Goal: Information Seeking & Learning: Learn about a topic

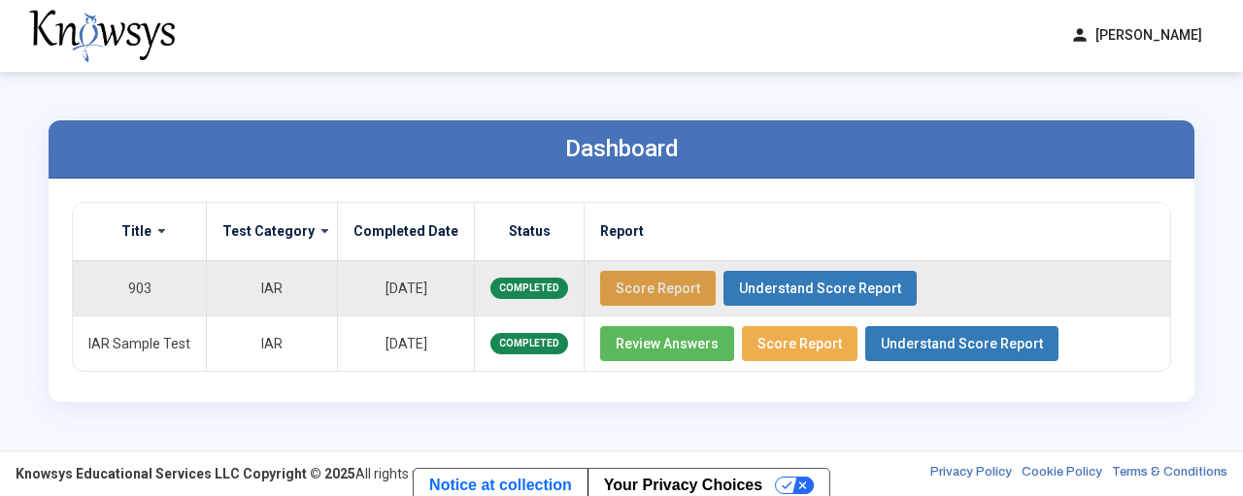
click at [637, 283] on span "Score Report" at bounding box center [658, 289] width 84 height 16
click at [779, 290] on span "Understand Score Report" at bounding box center [820, 289] width 162 height 16
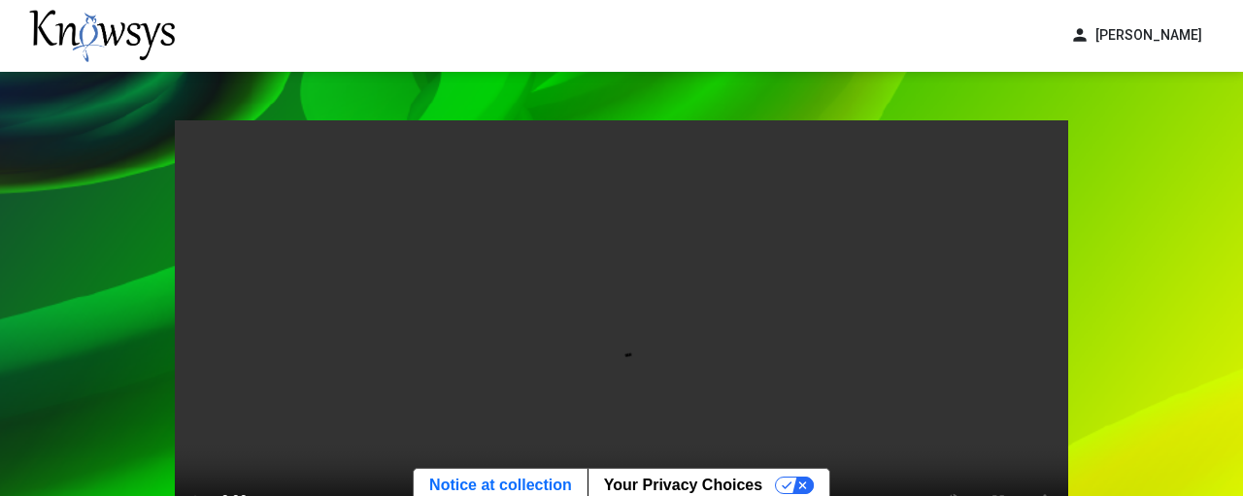
click at [130, 291] on div "Your browser does not support the video tag. Return" at bounding box center [621, 394] width 1243 height 644
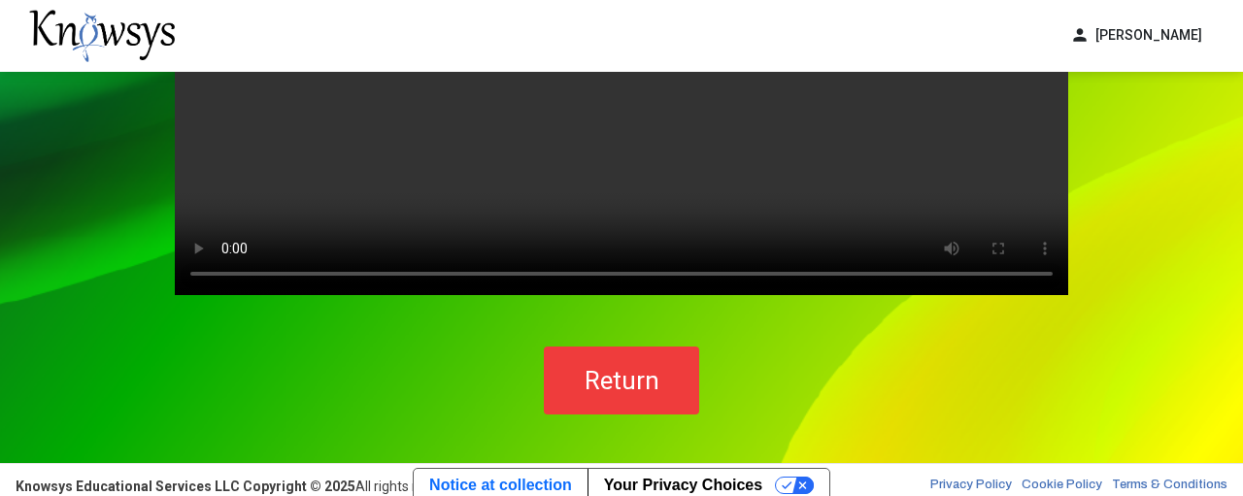
scroll to position [264, 0]
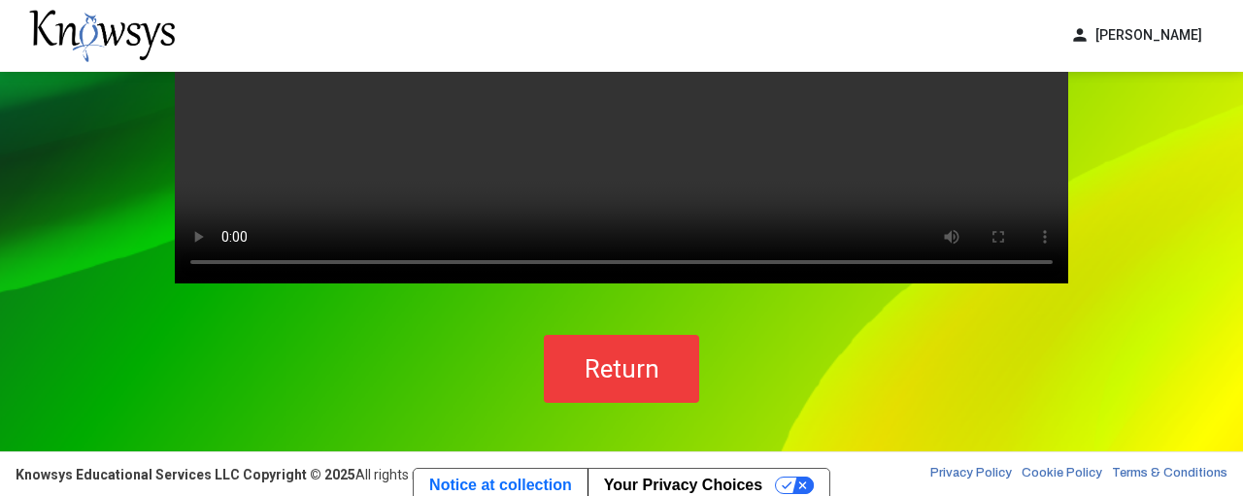
click at [615, 363] on span "Return" at bounding box center [622, 369] width 75 height 29
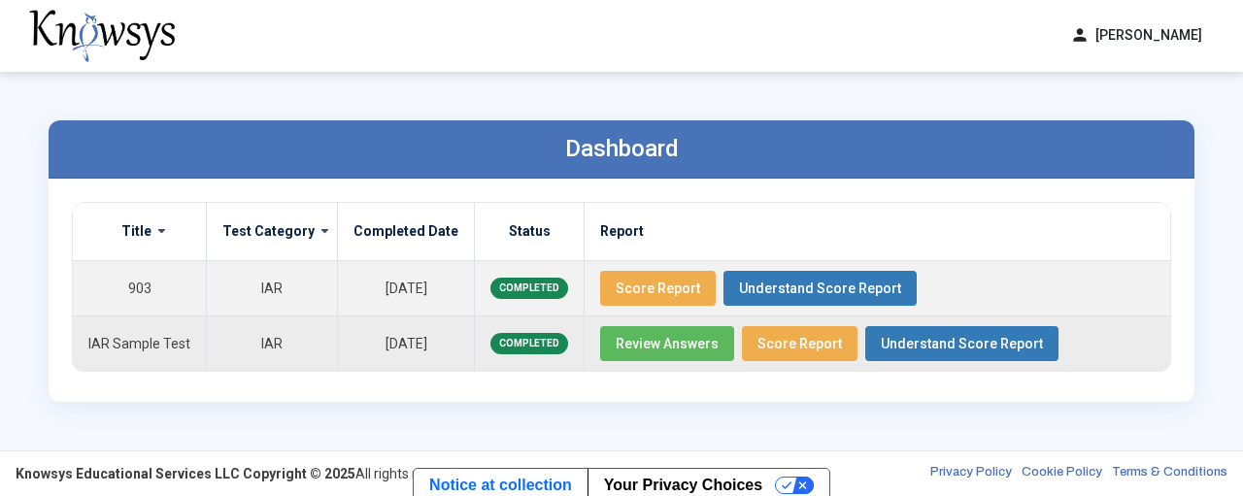
click at [685, 349] on span "Review Answers" at bounding box center [667, 344] width 103 height 16
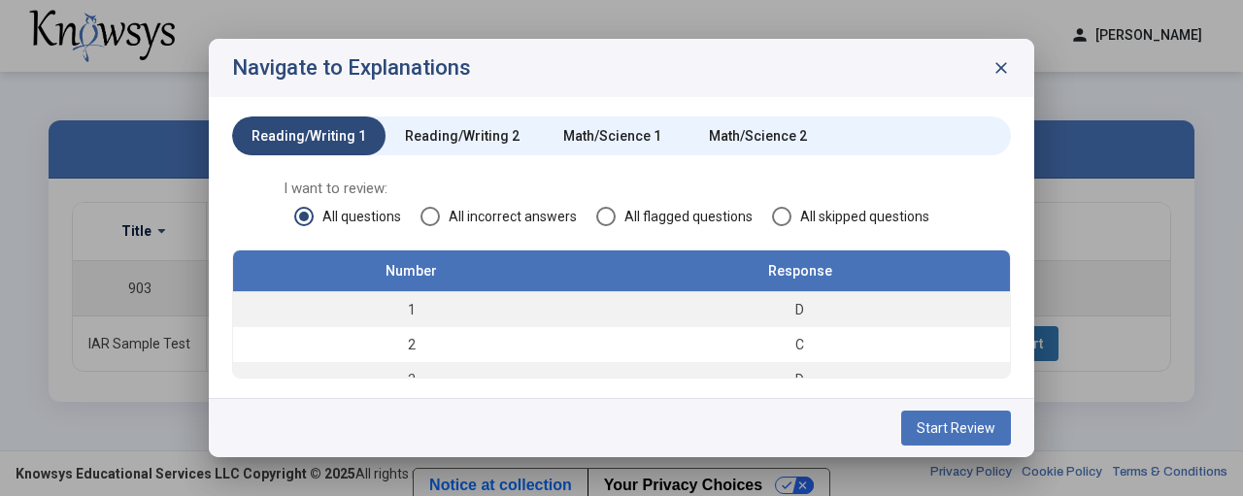
click at [997, 61] on span "close" at bounding box center [1001, 67] width 19 height 19
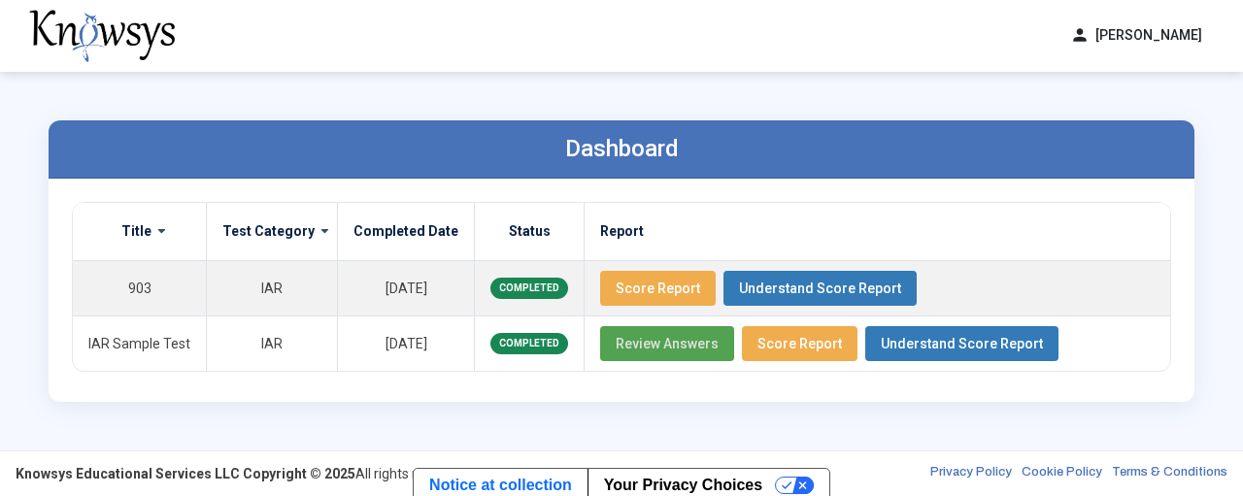
click at [158, 231] on span at bounding box center [155, 231] width 7 height 16
click at [158, 228] on span at bounding box center [155, 231] width 7 height 16
click at [852, 426] on div "Dashboard Title Test Category Completed Date Status Report 903 IAR [DATE] COMPL…" at bounding box center [621, 261] width 1185 height 379
click at [929, 55] on div "person [PERSON_NAME] dashboard Dashboard lock_reset Change Password logout Log …" at bounding box center [621, 36] width 1243 height 72
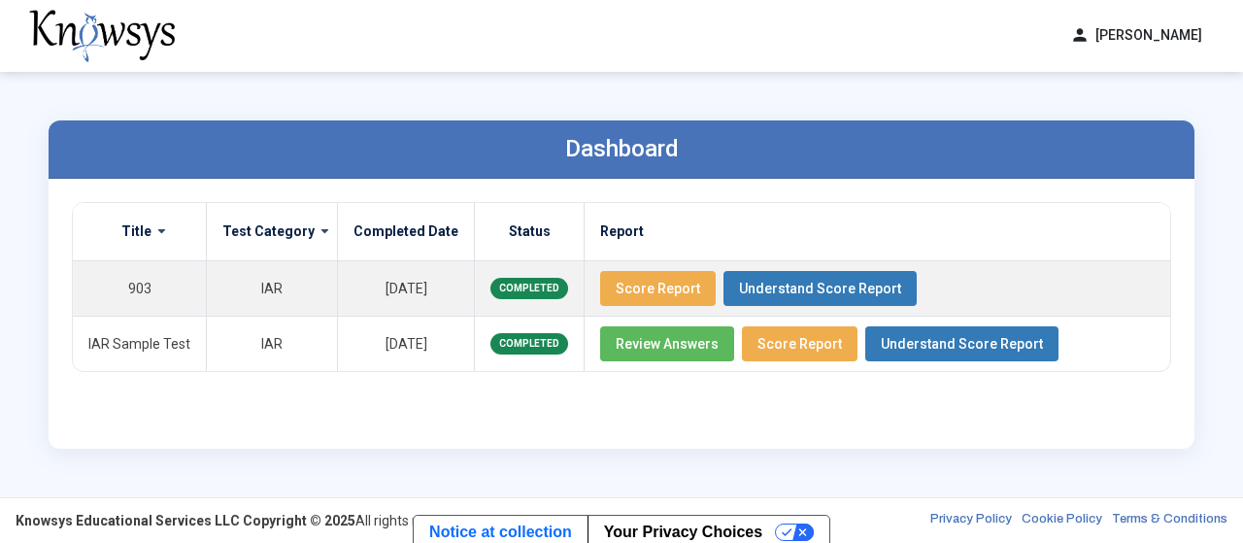
click at [668, 102] on div "Dashboard Title Test Category Completed Date Status Report 903 IAR [DATE] COMPL…" at bounding box center [621, 284] width 1185 height 425
click at [743, 279] on button "Understand Score Report" at bounding box center [820, 288] width 193 height 35
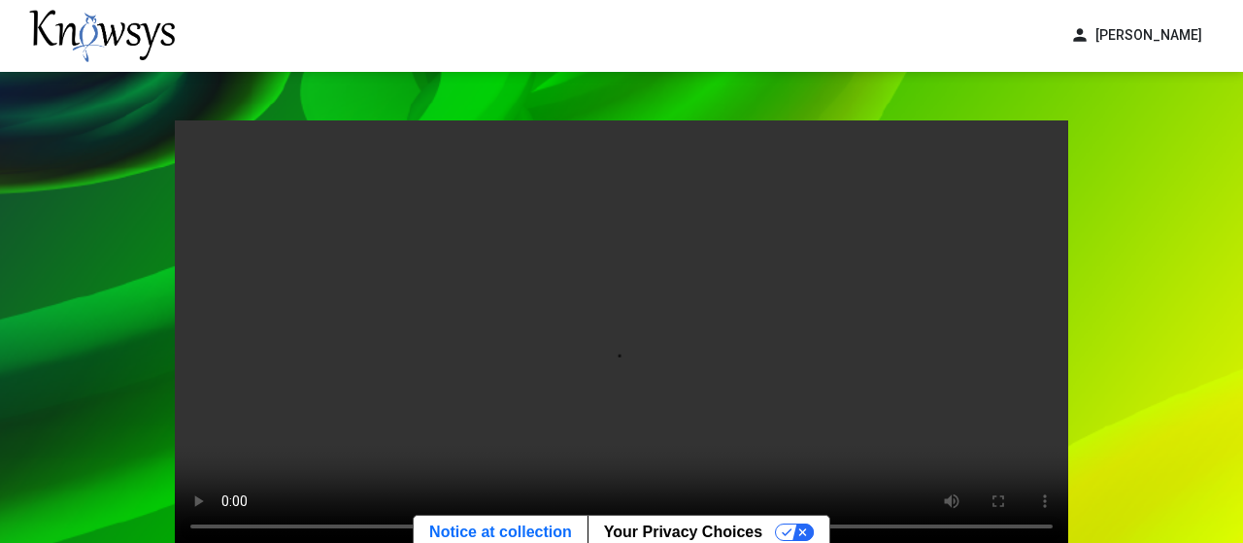
click at [1130, 201] on div "Your browser does not support the video tag. Return" at bounding box center [621, 394] width 1243 height 644
click at [1104, 323] on div "Your browser does not support the video tag. Return" at bounding box center [621, 394] width 1243 height 644
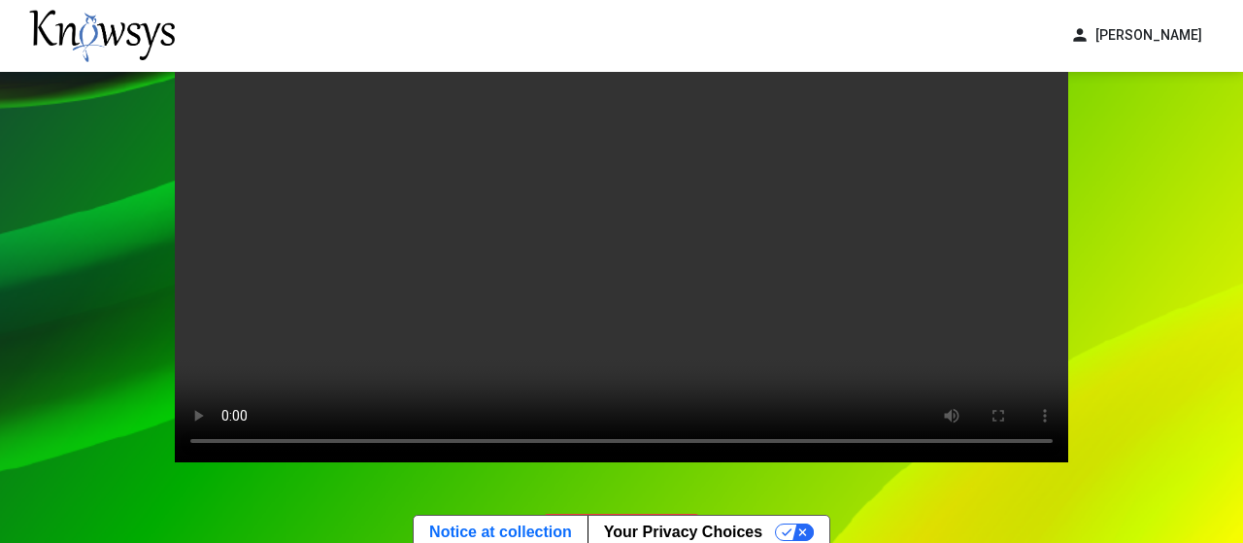
scroll to position [72, 0]
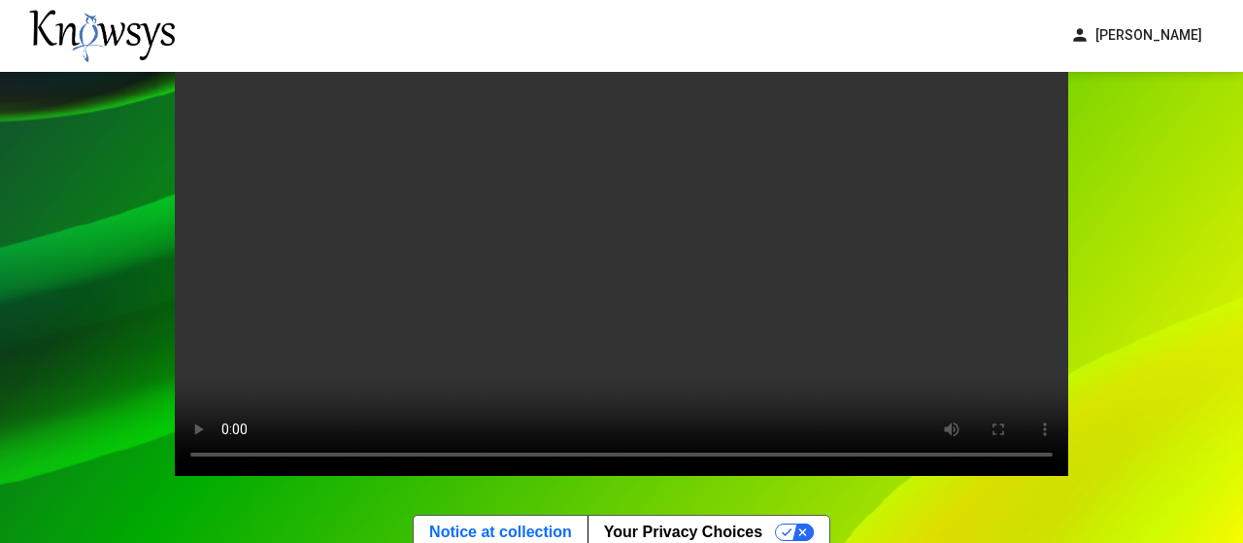
click at [1153, 337] on div "Your browser does not support the video tag. Return" at bounding box center [621, 322] width 1243 height 644
click at [33, 234] on div "Your browser does not support the video tag. Return" at bounding box center [621, 322] width 1243 height 644
